Goal: Task Accomplishment & Management: Manage account settings

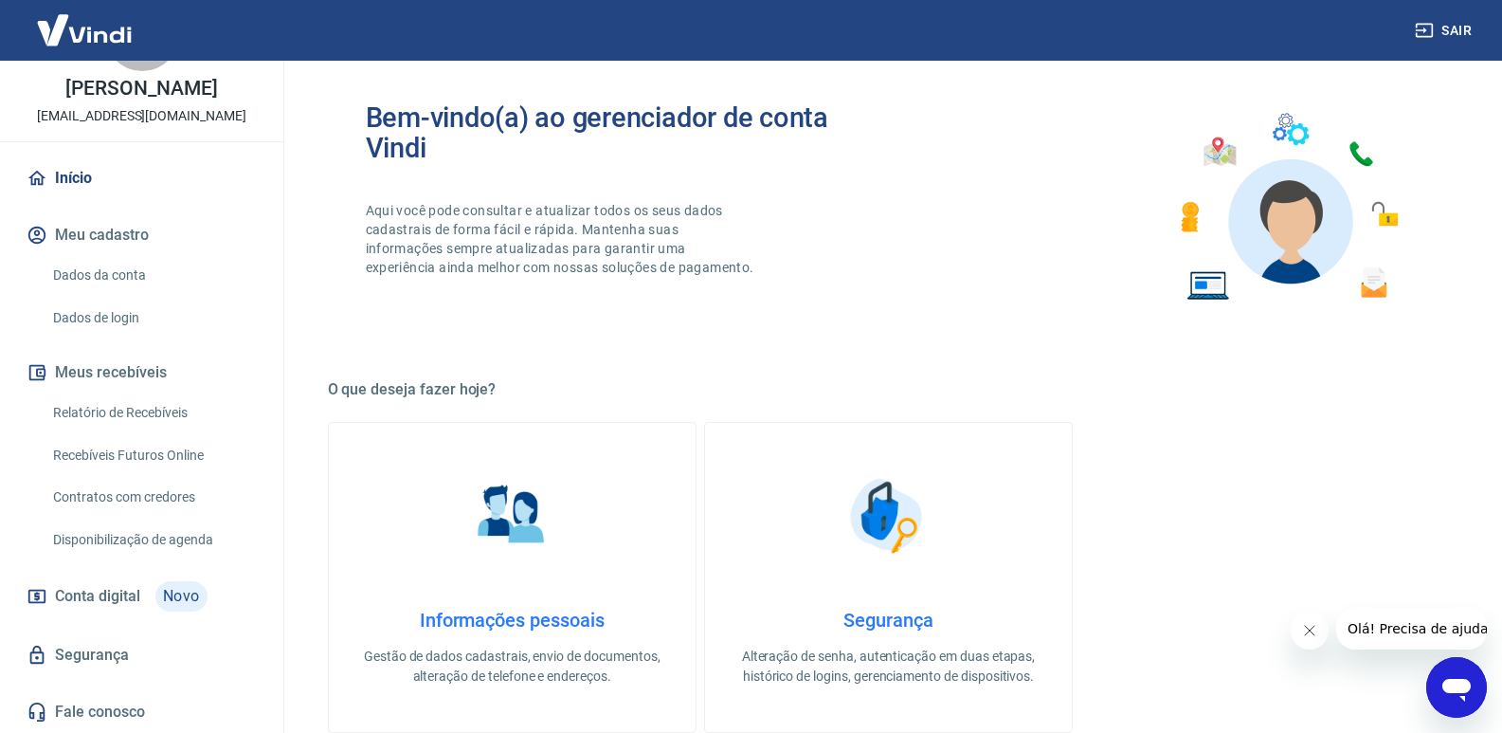
scroll to position [100, 0]
click at [126, 271] on link "Dados da conta" at bounding box center [152, 275] width 215 height 39
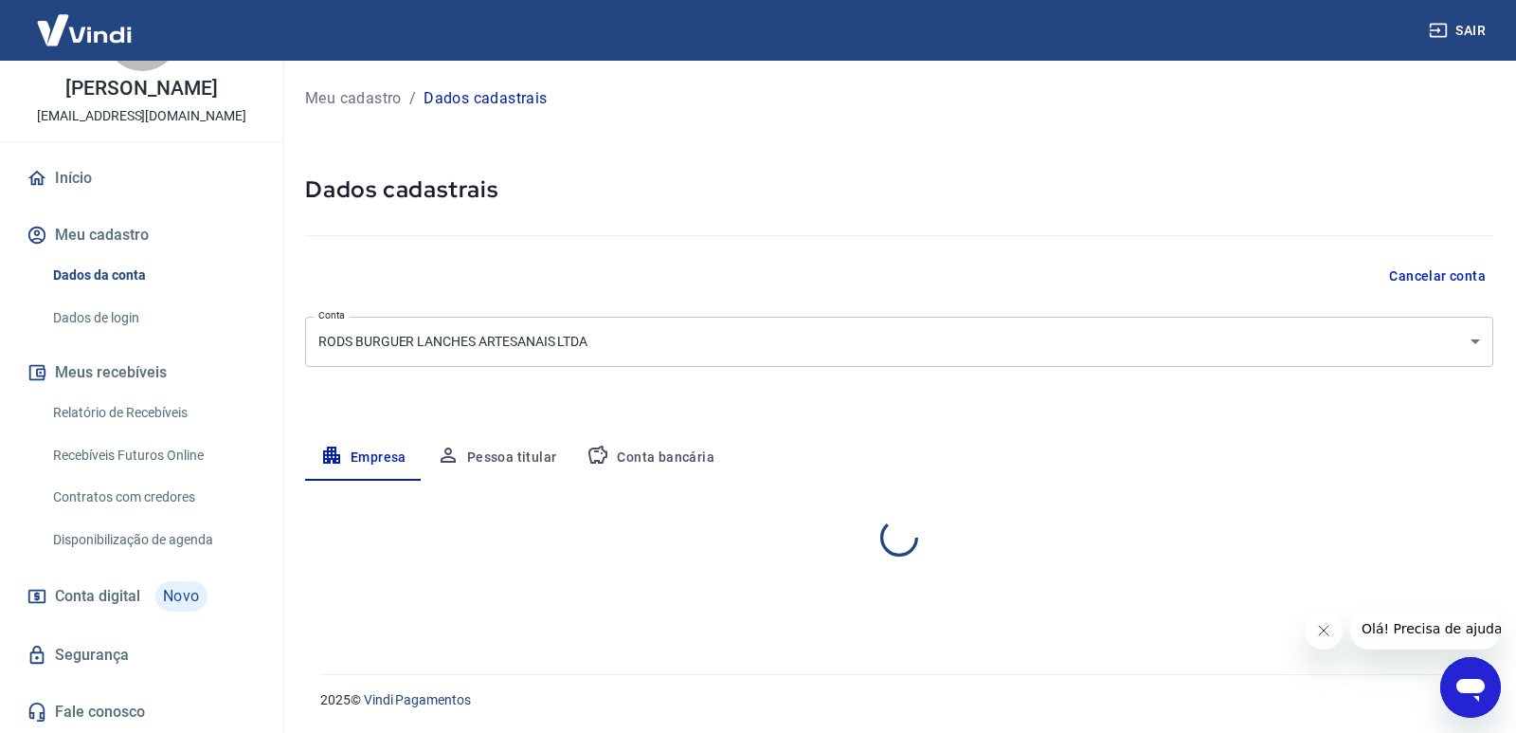
select select "SP"
select select "business"
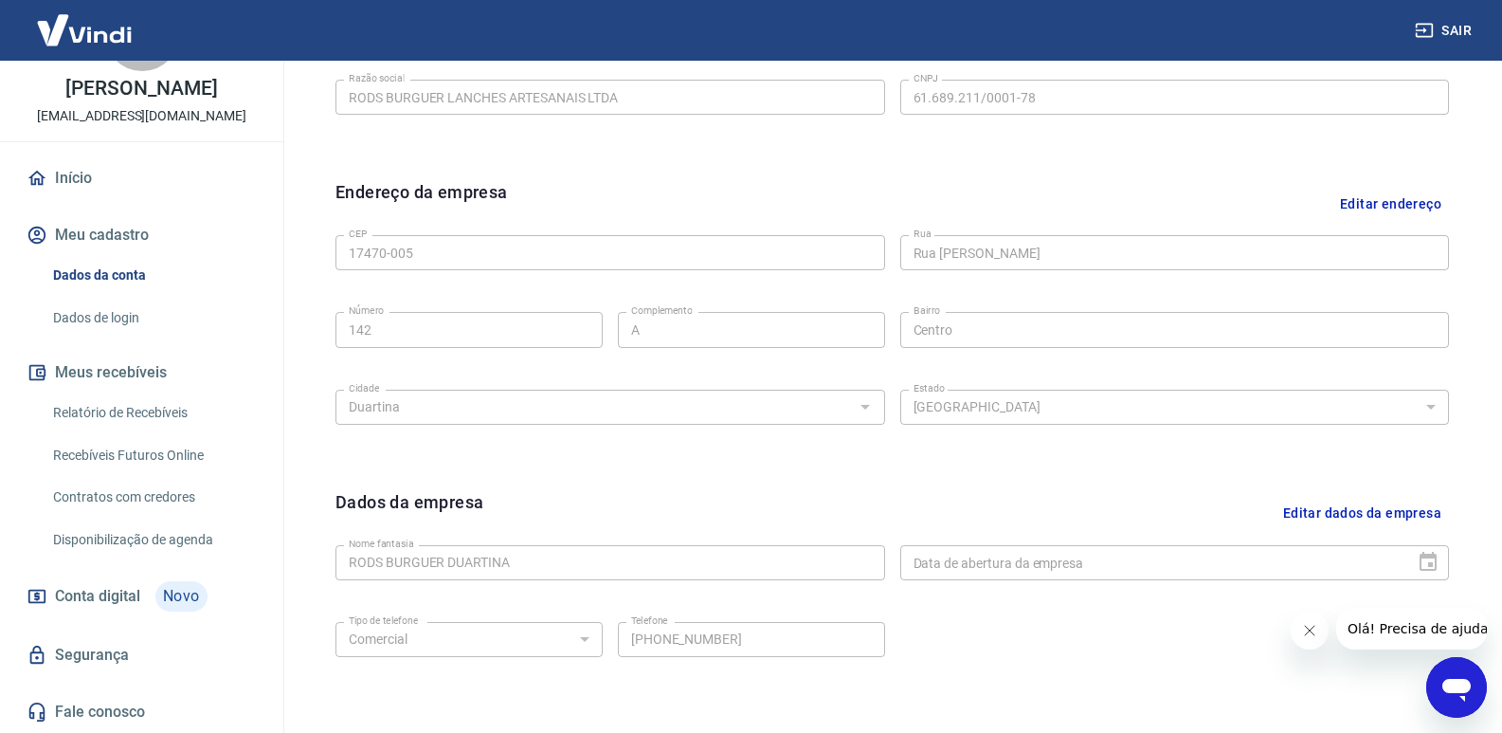
scroll to position [539, 0]
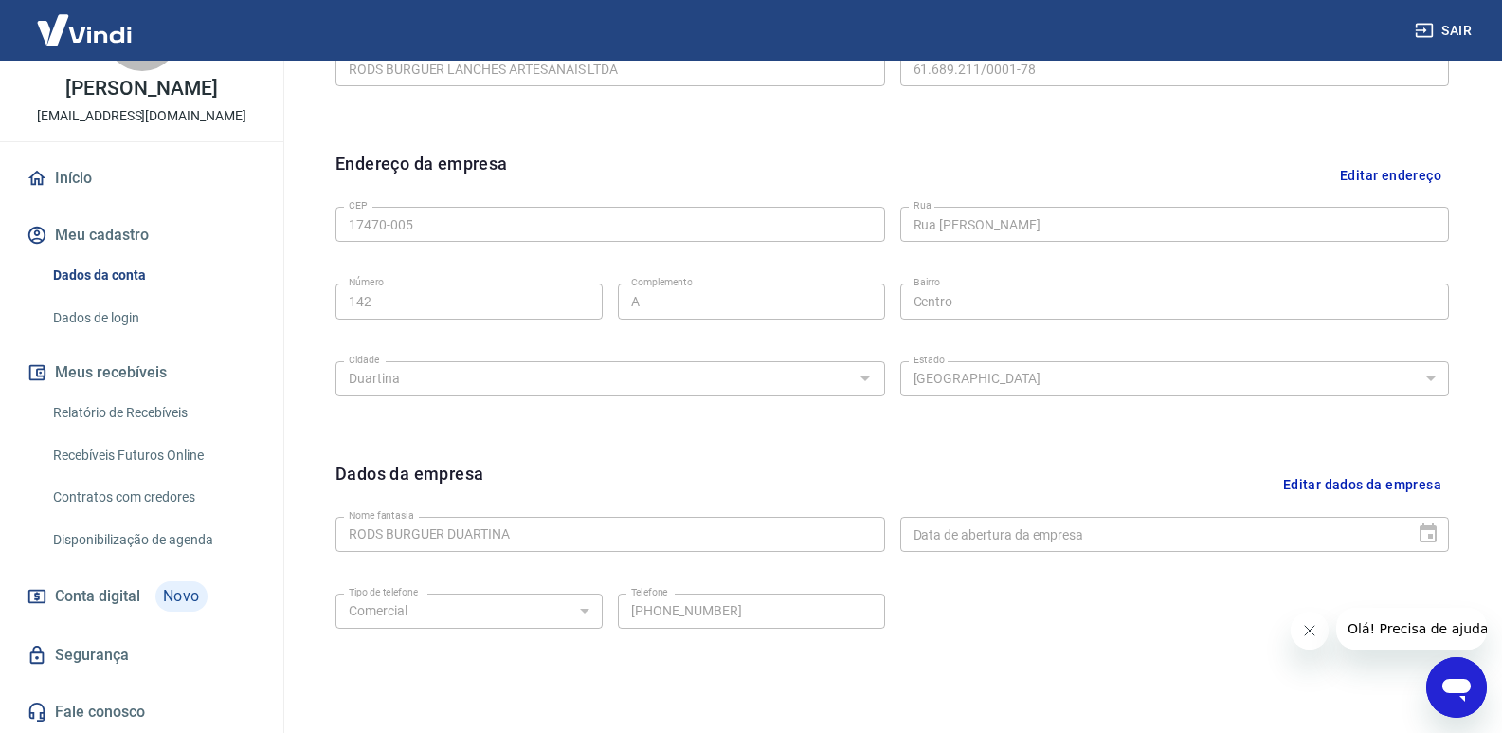
click at [1338, 487] on button "Editar dados da empresa" at bounding box center [1361, 485] width 173 height 48
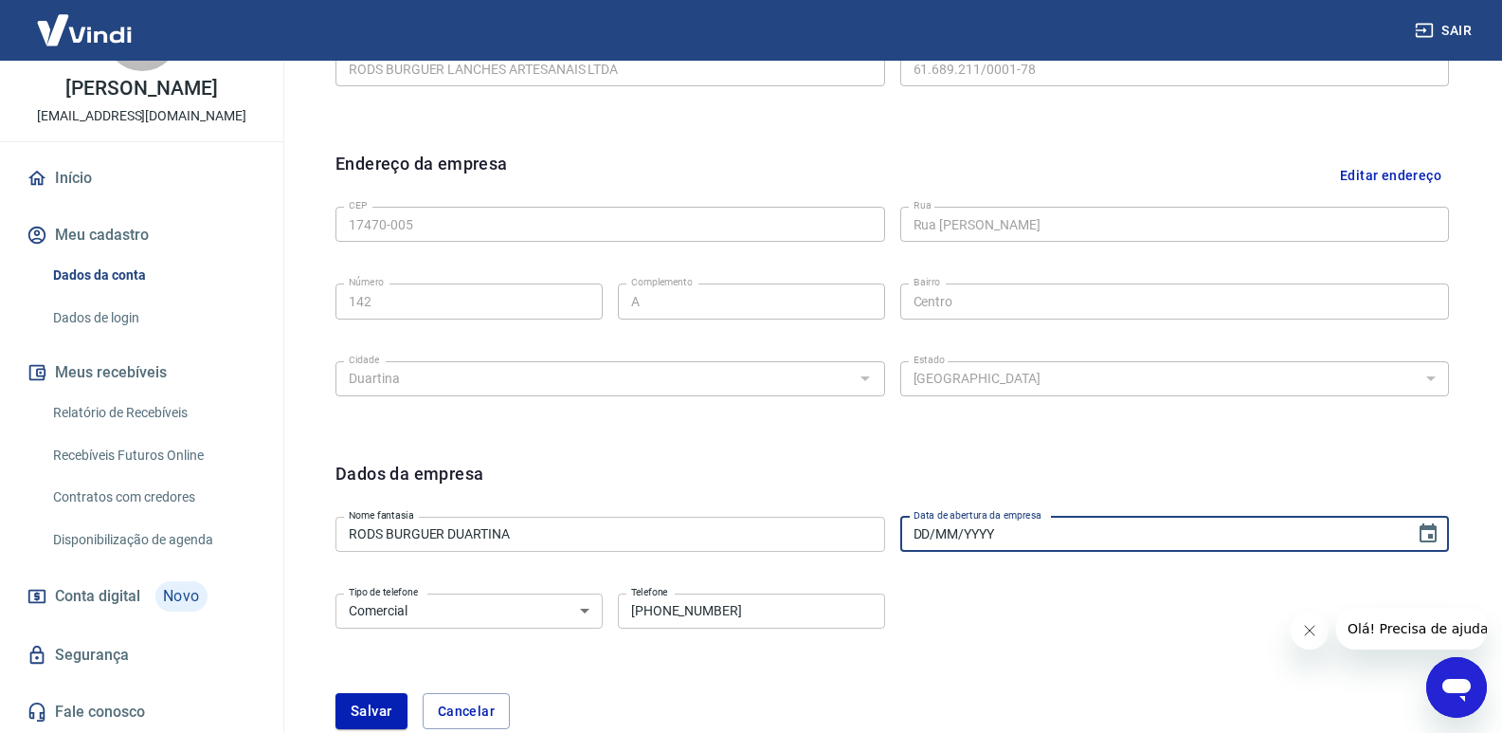
click at [1004, 531] on input "DD/MM/YYYY" at bounding box center [1151, 533] width 502 height 35
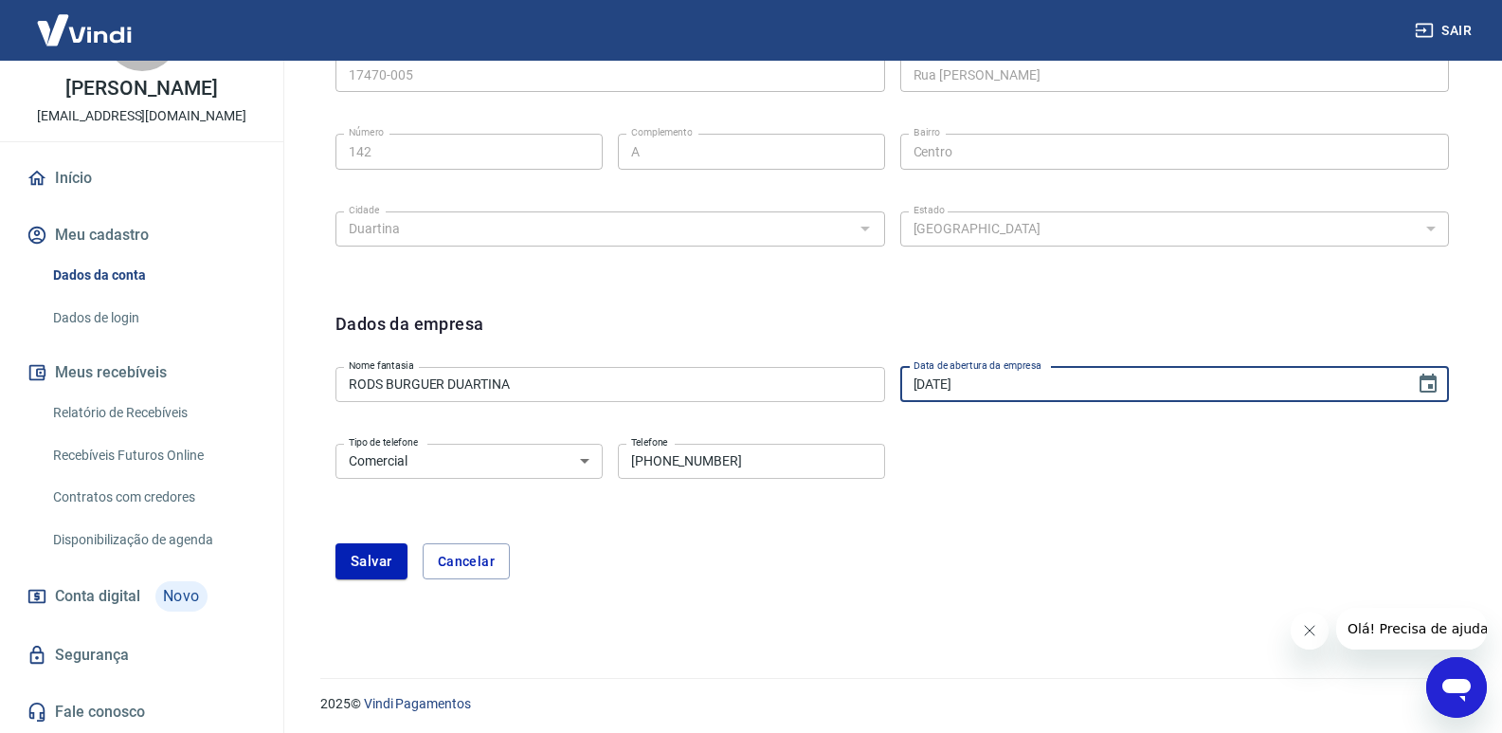
scroll to position [693, 0]
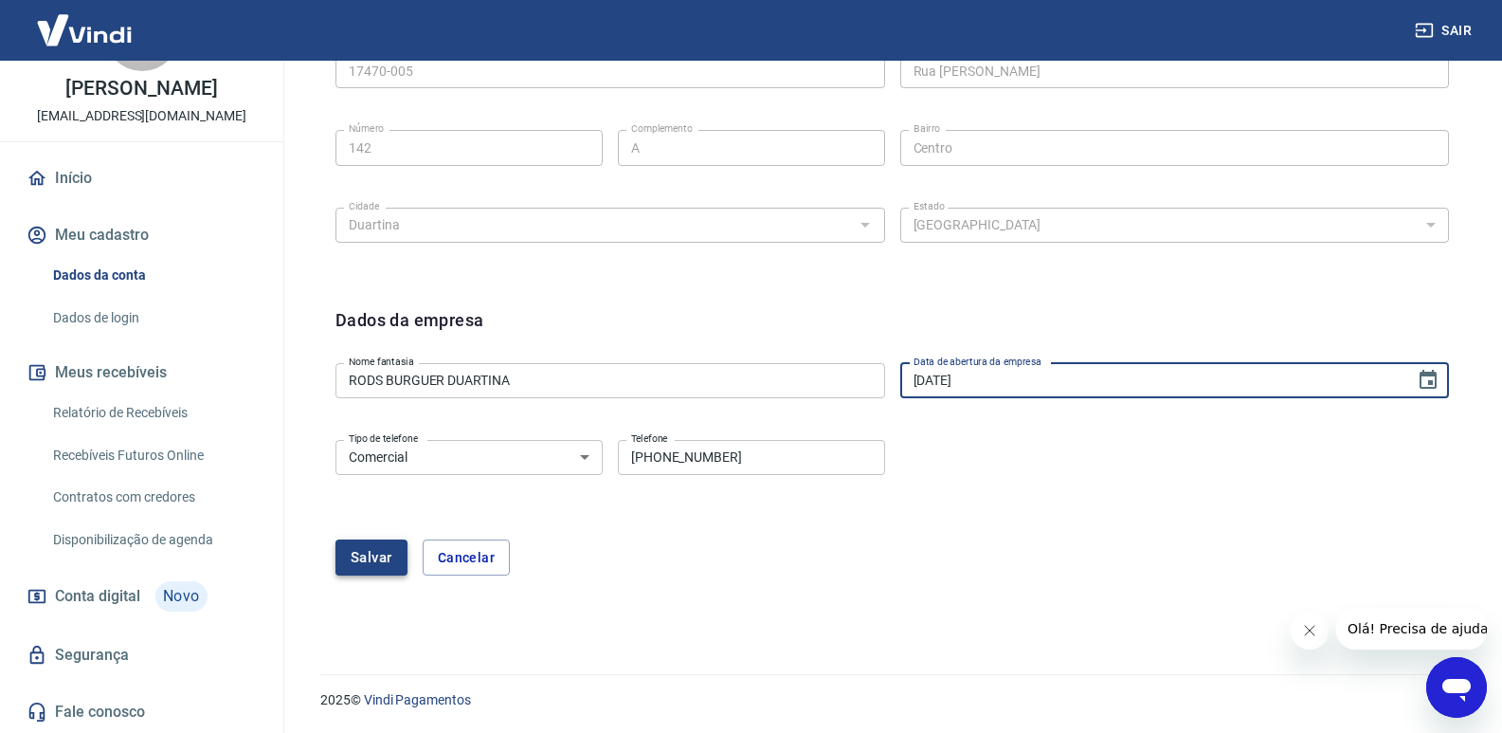
type input "10/07/2025"
click at [373, 552] on button "Salvar" at bounding box center [371, 557] width 72 height 36
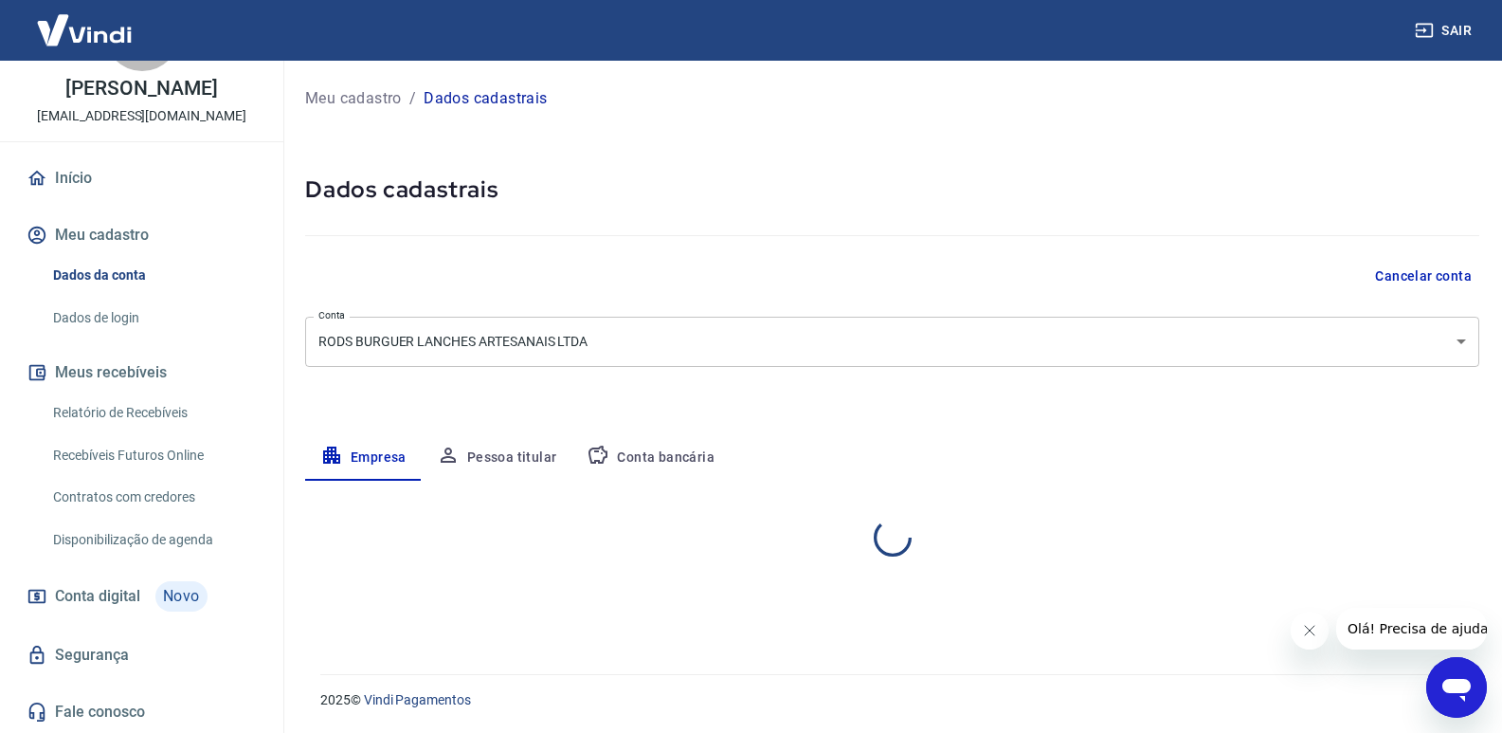
scroll to position [0, 0]
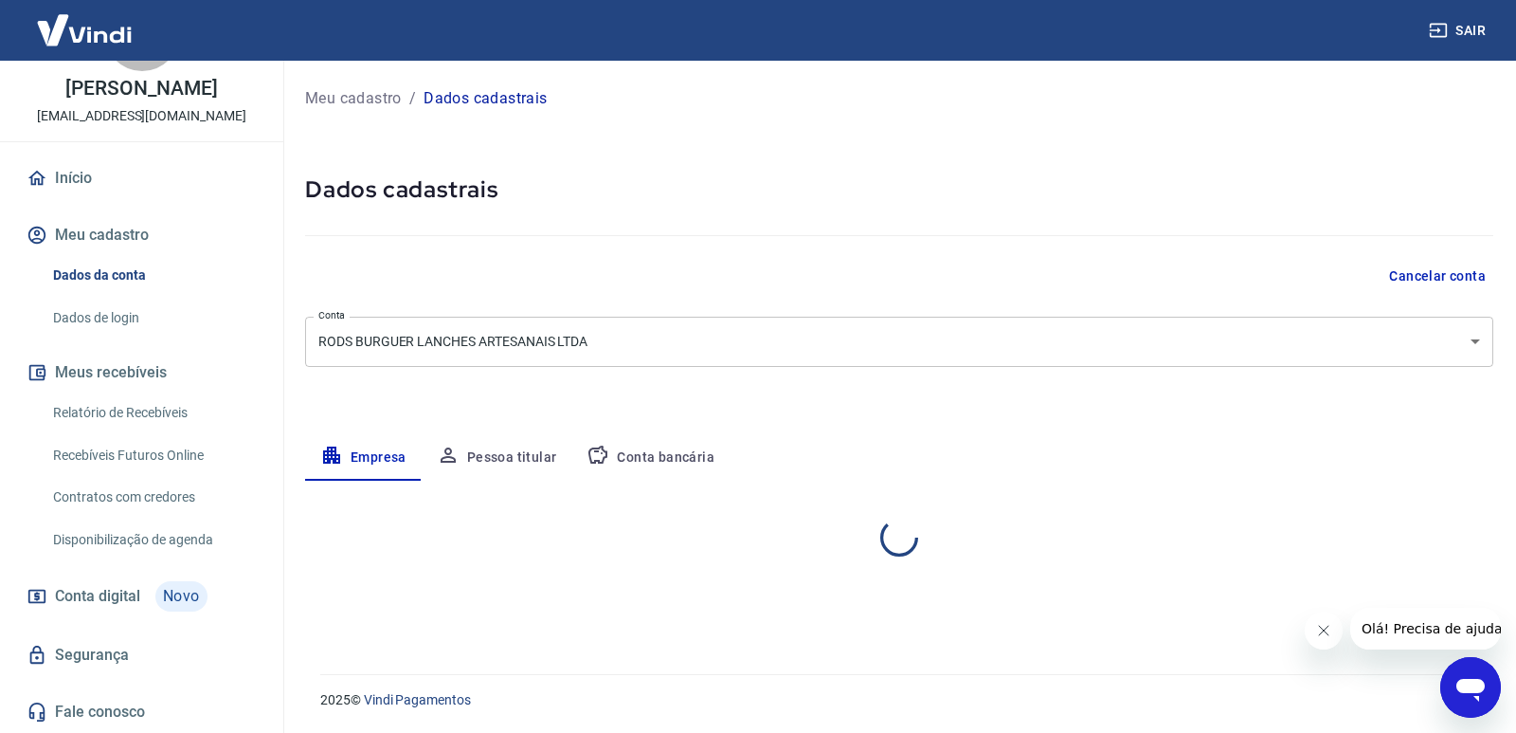
select select "SP"
select select "business"
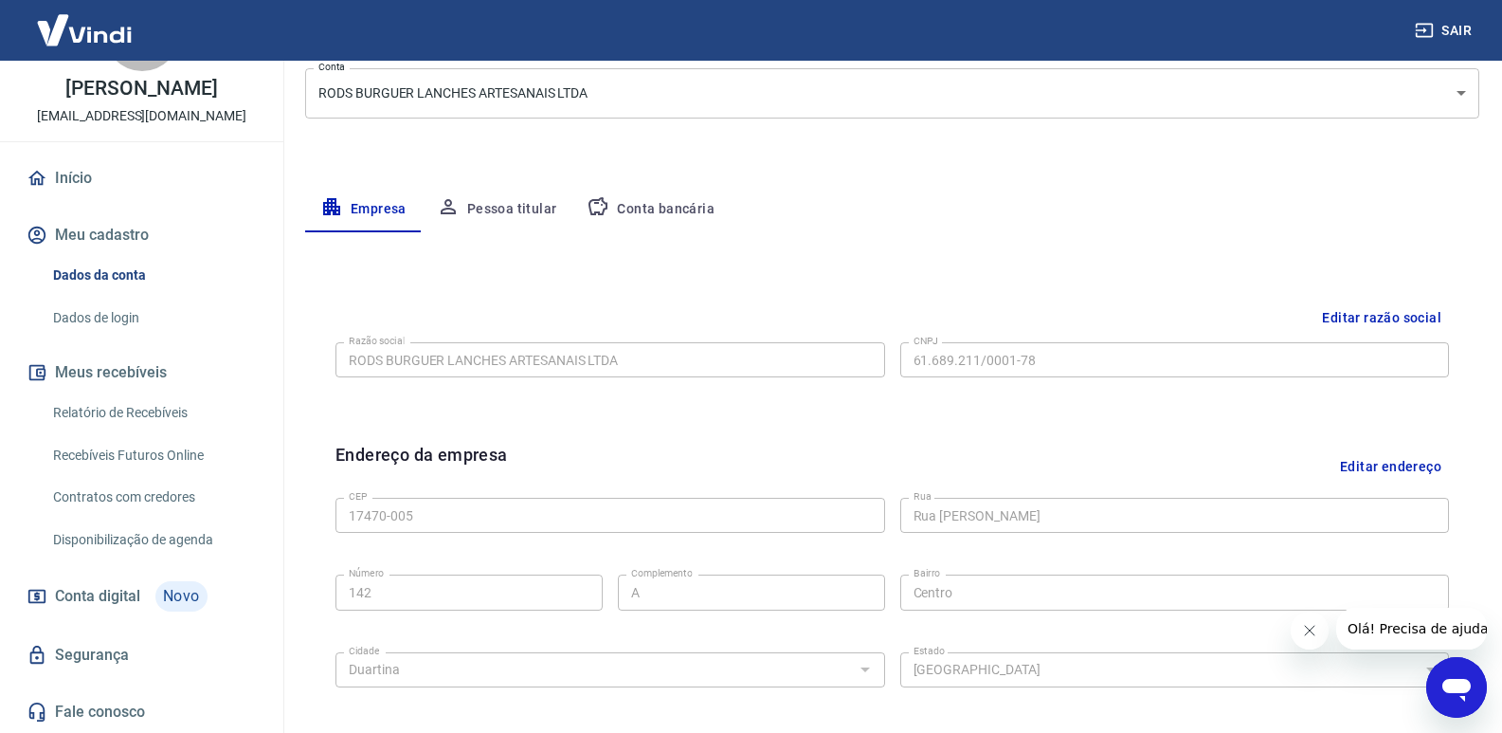
scroll to position [160, 0]
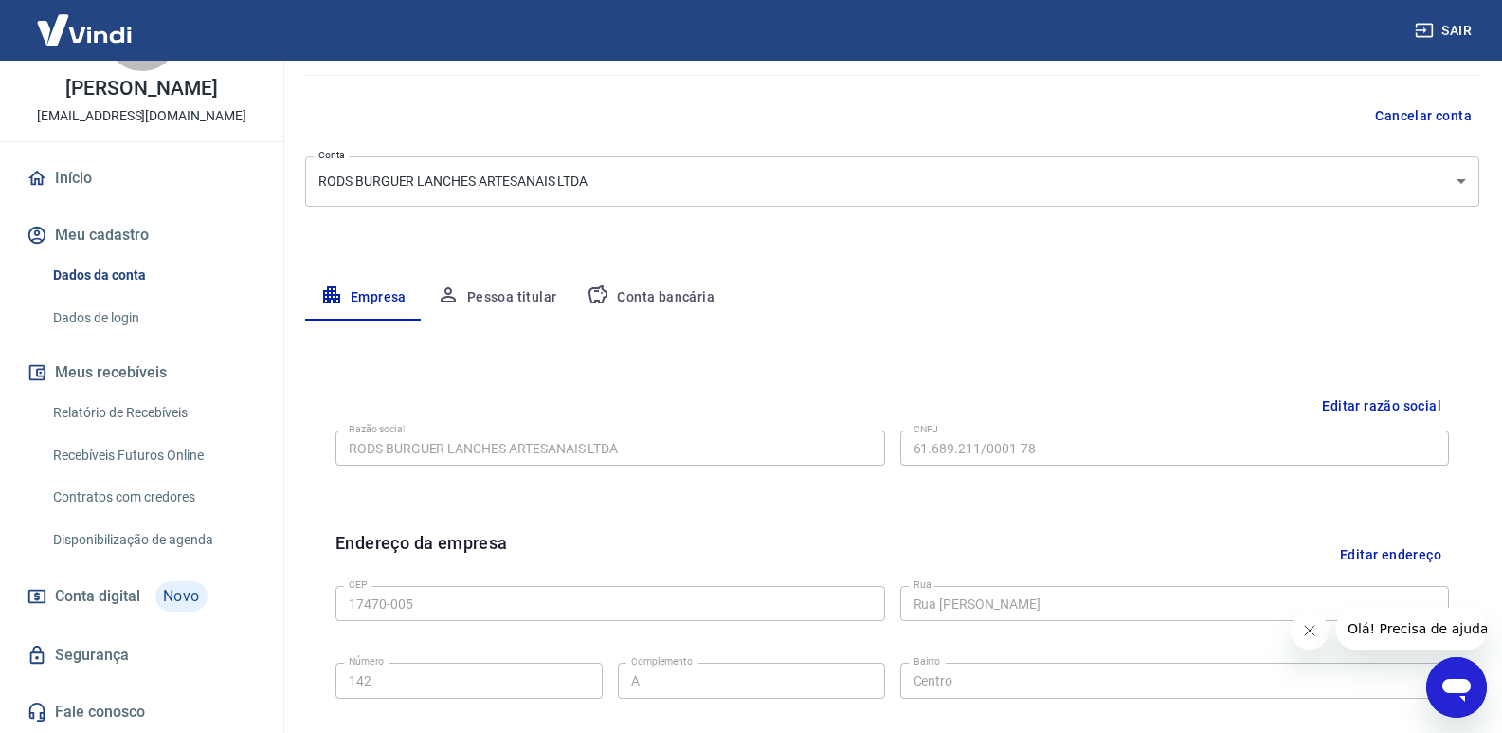
click at [509, 299] on button "Pessoa titular" at bounding box center [497, 297] width 151 height 45
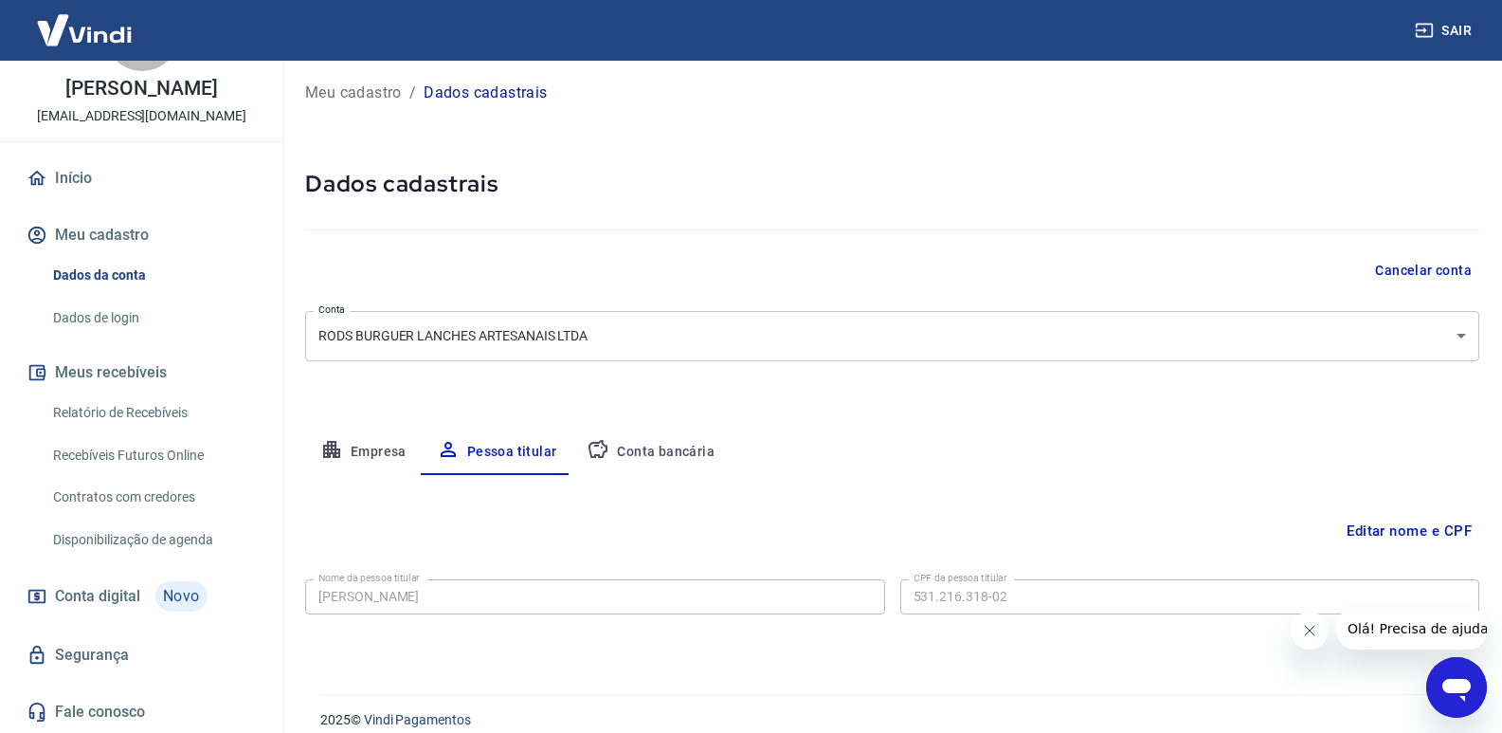
scroll to position [0, 0]
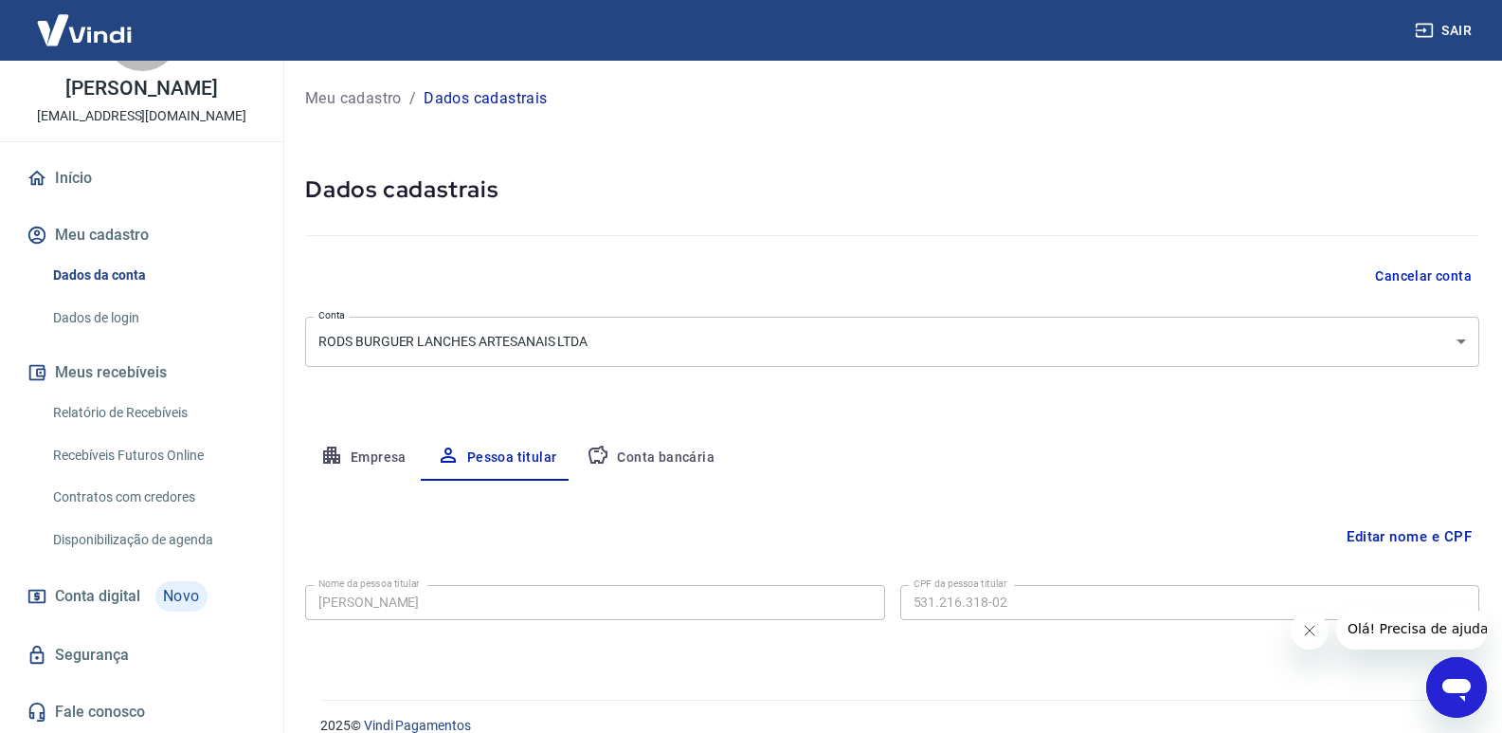
click at [702, 463] on button "Conta bancária" at bounding box center [650, 457] width 158 height 45
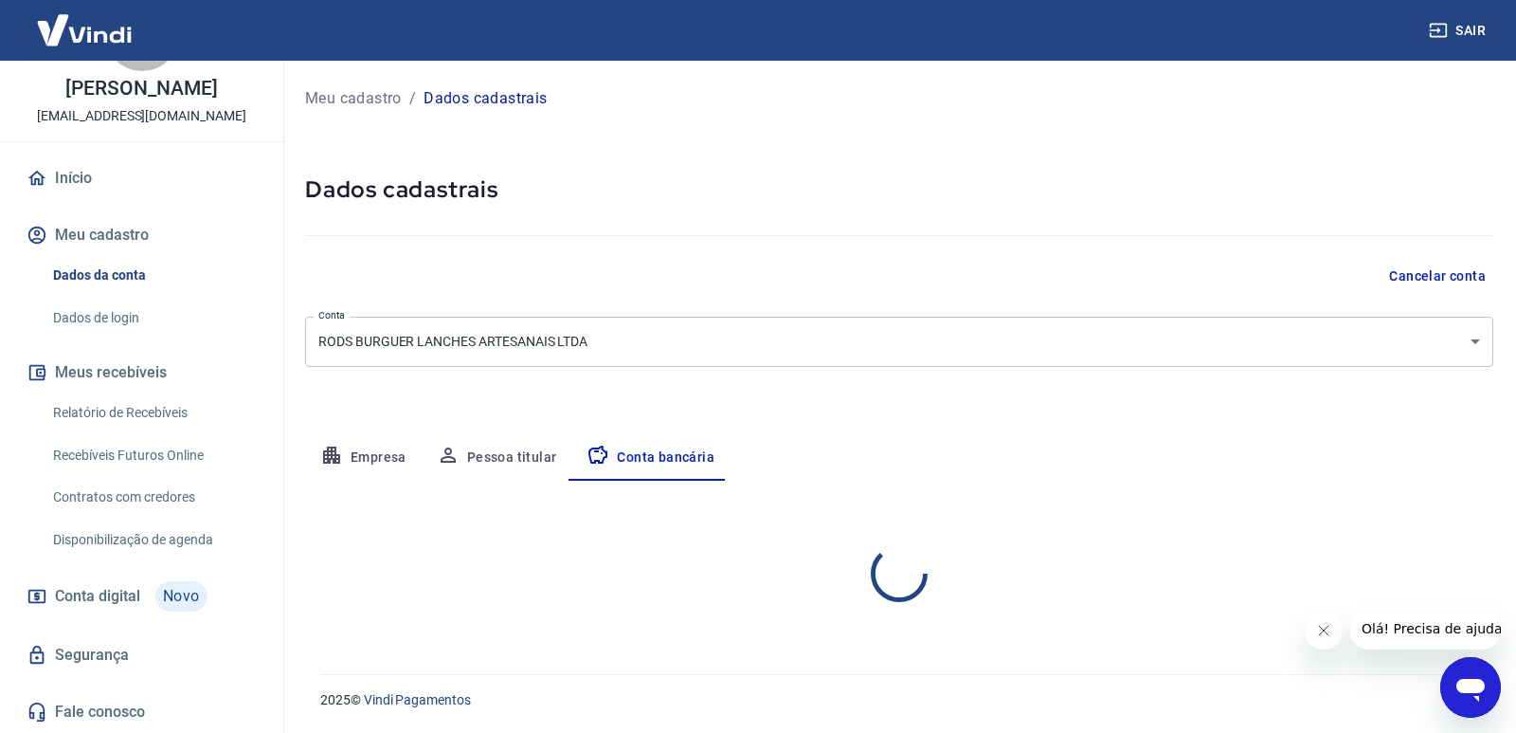
select select "1"
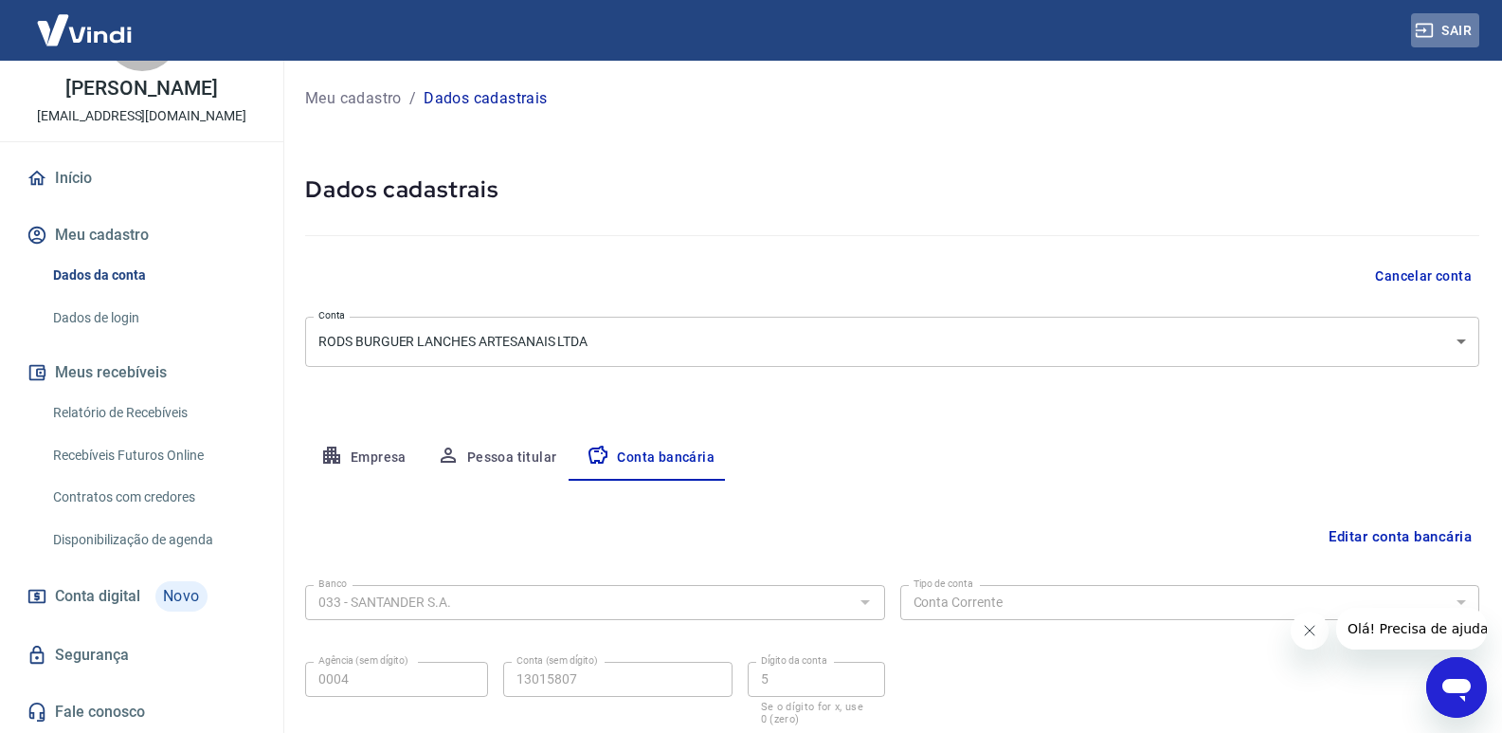
click at [1451, 22] on button "Sair" at bounding box center [1445, 30] width 68 height 35
